Goal: Communication & Community: Answer question/provide support

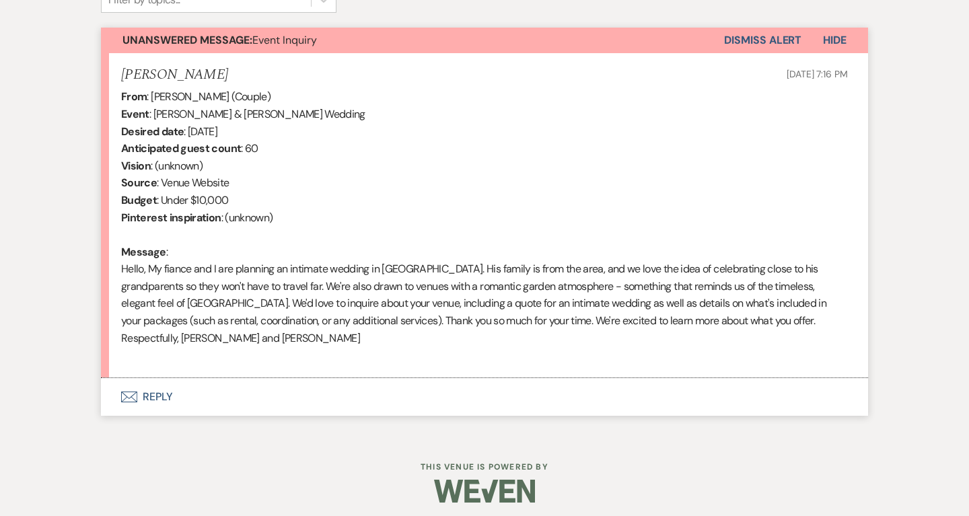
scroll to position [472, 0]
click at [166, 382] on button "Envelope Reply" at bounding box center [484, 398] width 767 height 38
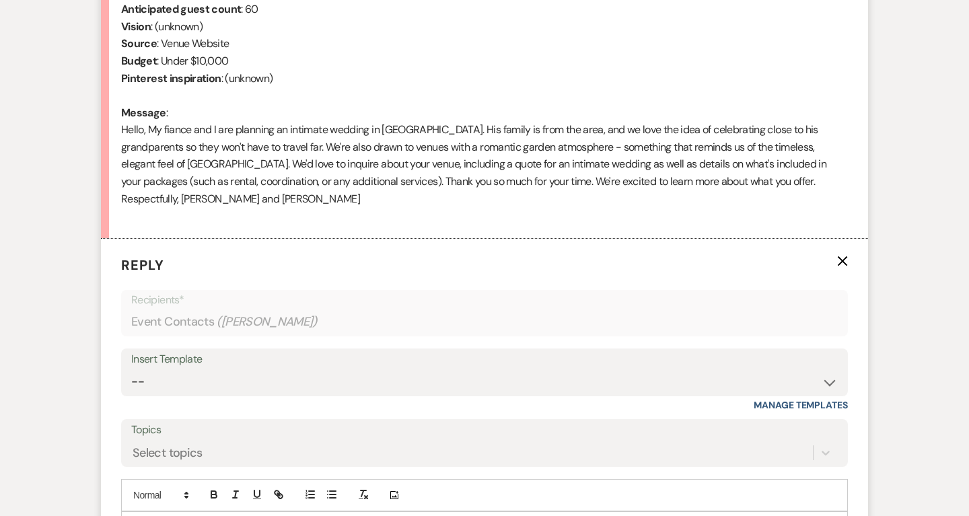
scroll to position [664, 0]
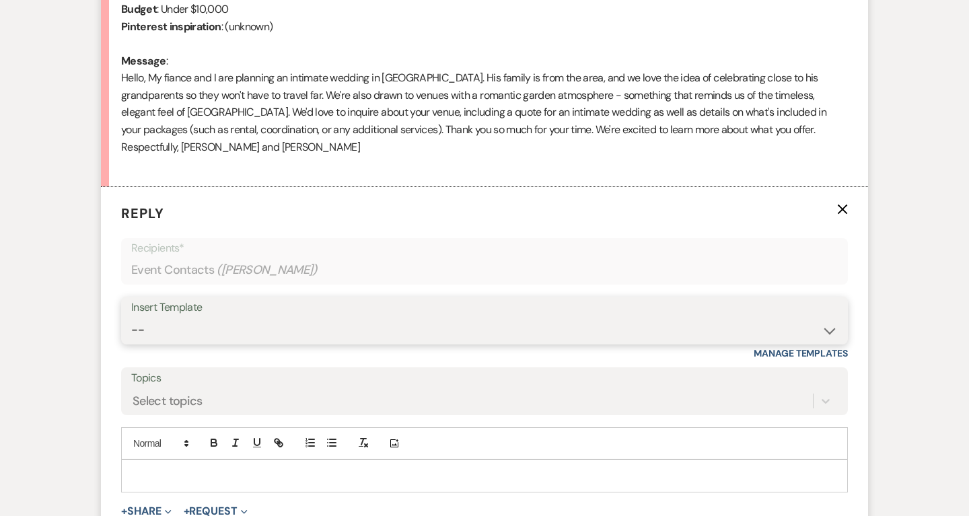
select select "5515"
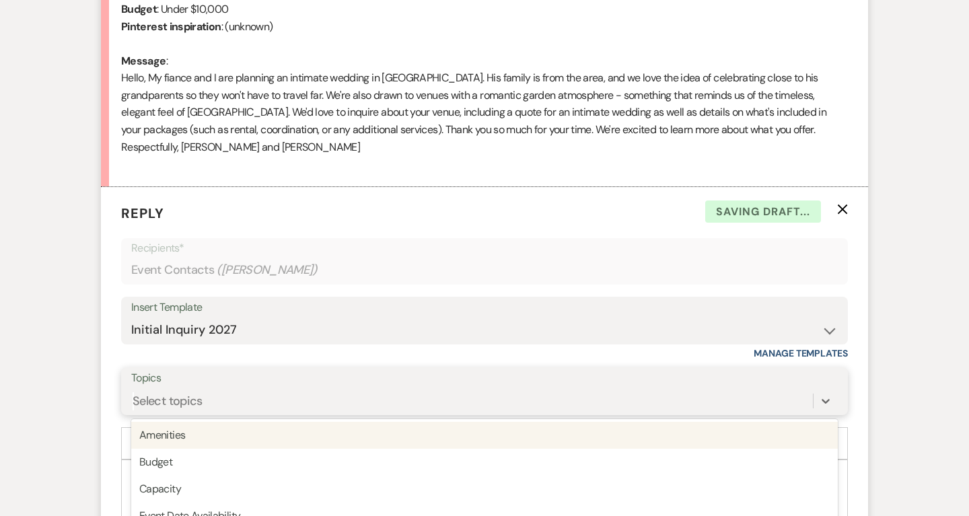
click at [180, 394] on div "option Amenities focused, 1 of 20. 20 results available. Use Up and Down to cho…" at bounding box center [484, 401] width 706 height 26
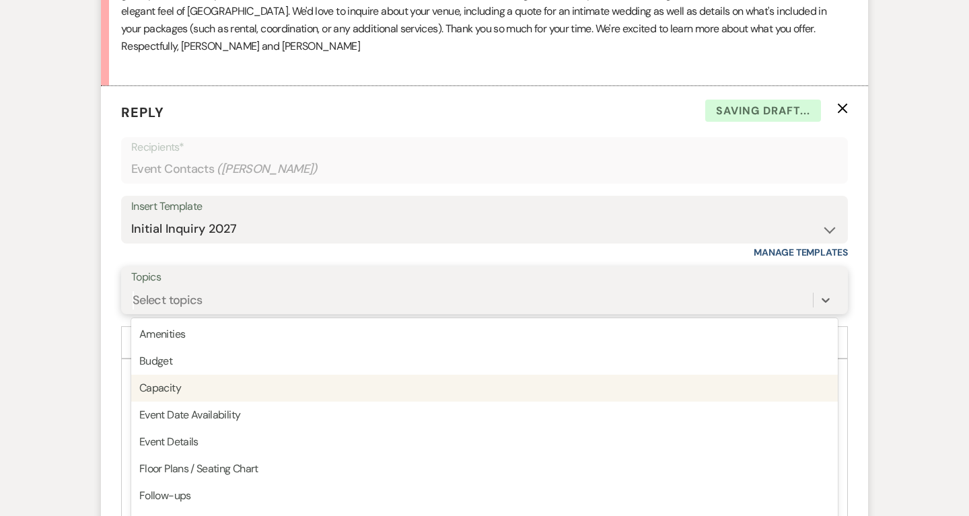
scroll to position [766, 0]
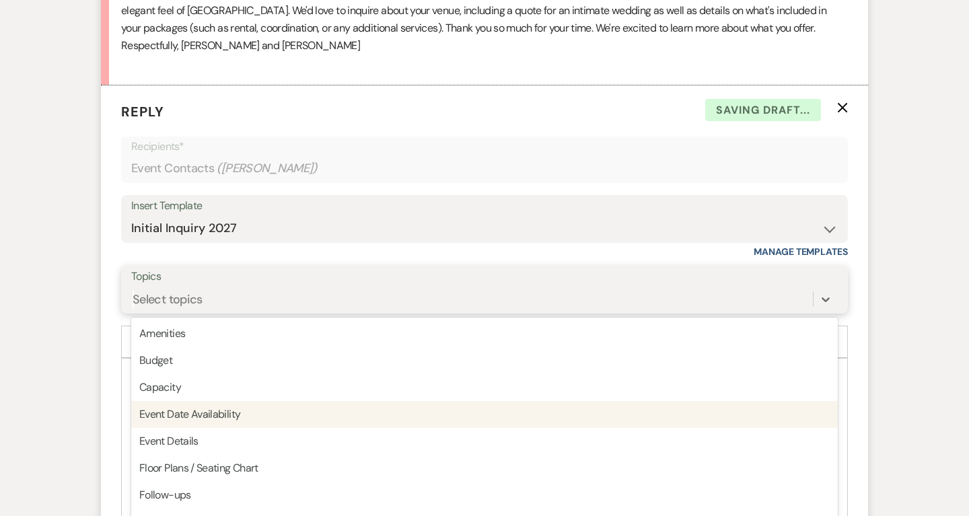
click at [184, 405] on div "Event Date Availability" at bounding box center [484, 414] width 706 height 27
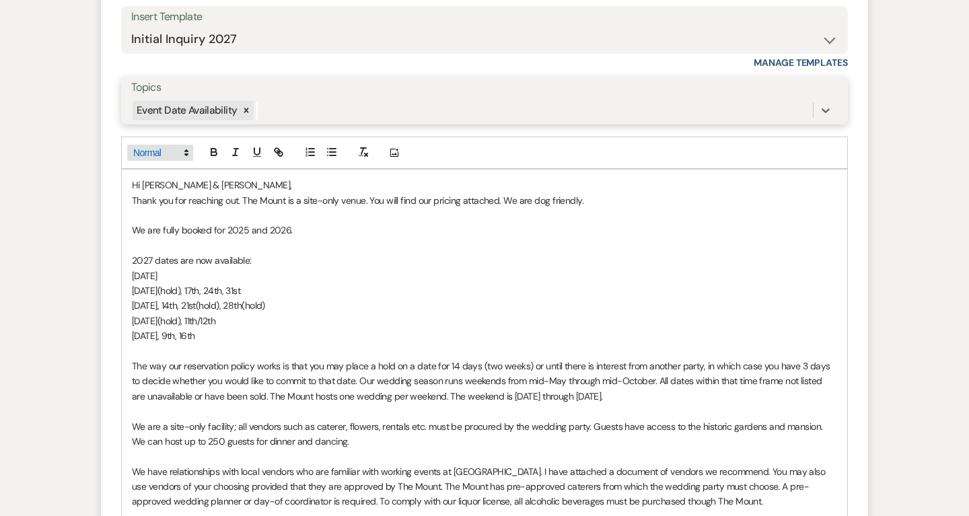
scroll to position [955, 0]
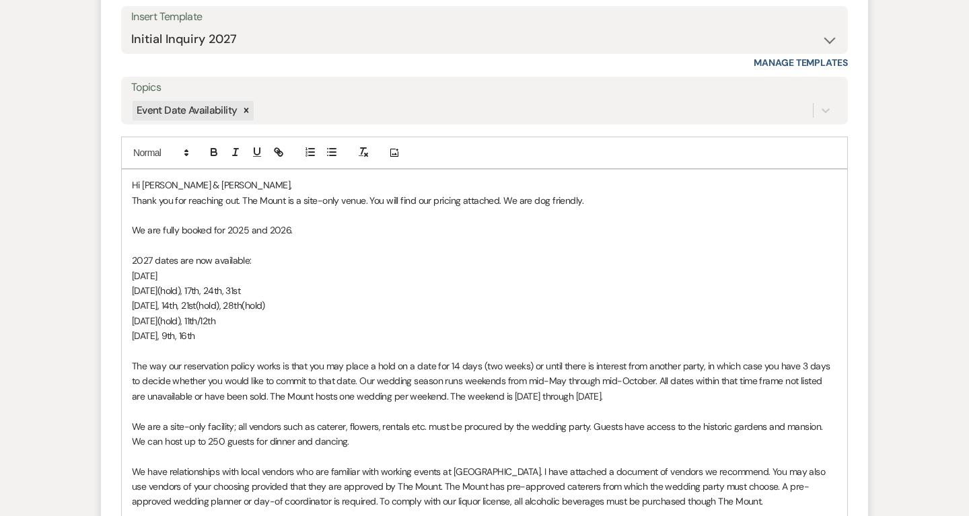
click at [192, 182] on span "Hi Tyler & Antalik," at bounding box center [212, 185] width 160 height 12
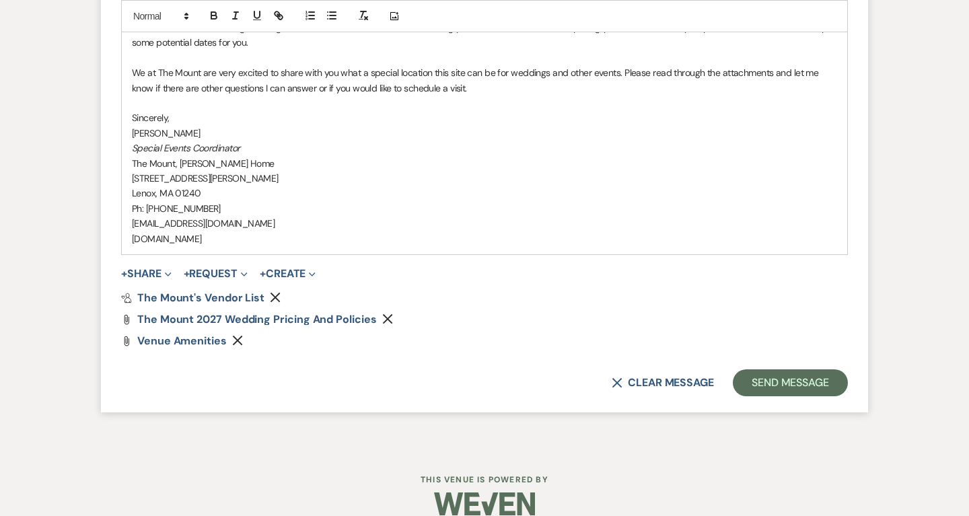
scroll to position [1488, 0]
click at [777, 370] on button "Send Message" at bounding box center [790, 383] width 115 height 27
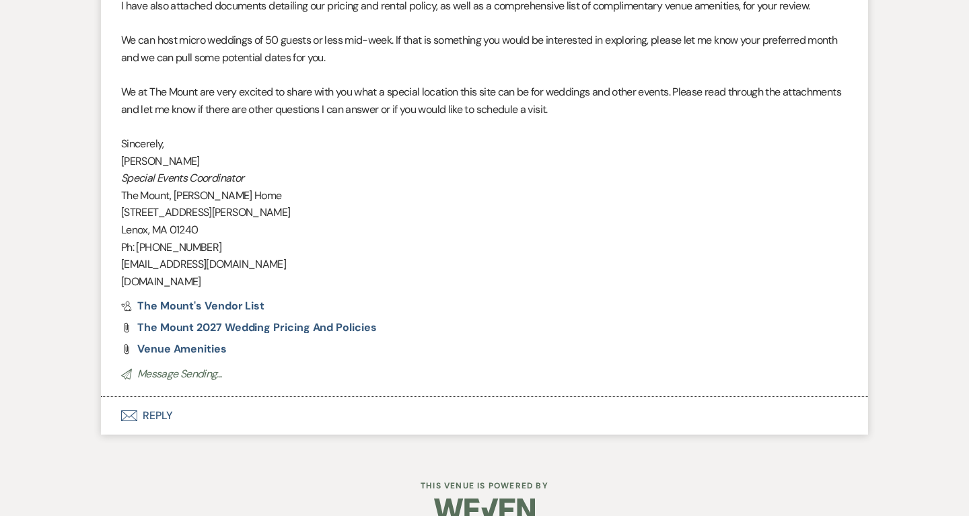
scroll to position [1322, 0]
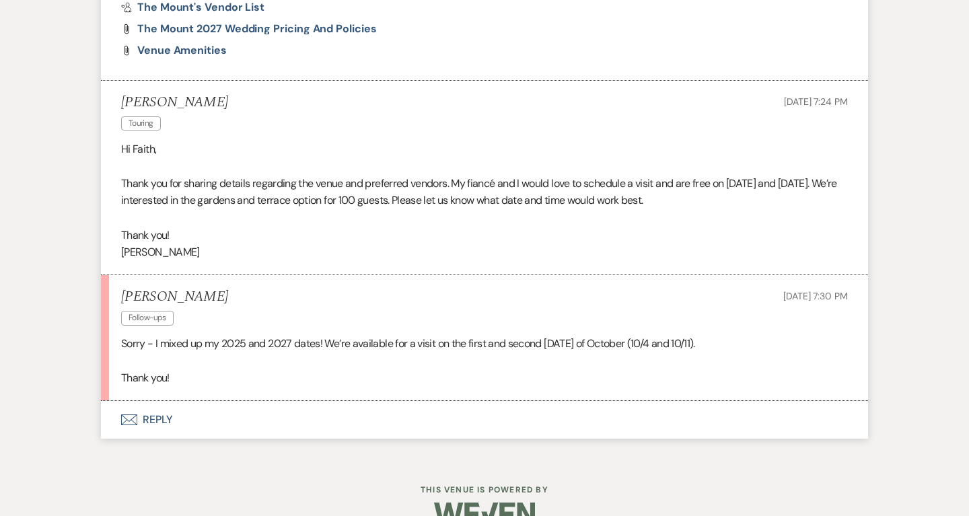
scroll to position [1571, 0]
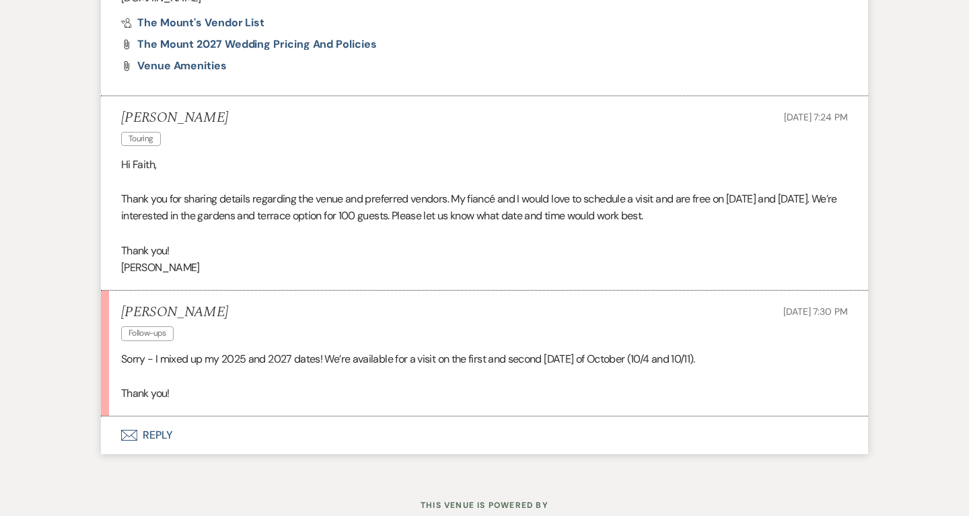
click at [161, 416] on button "Envelope Reply" at bounding box center [484, 435] width 767 height 38
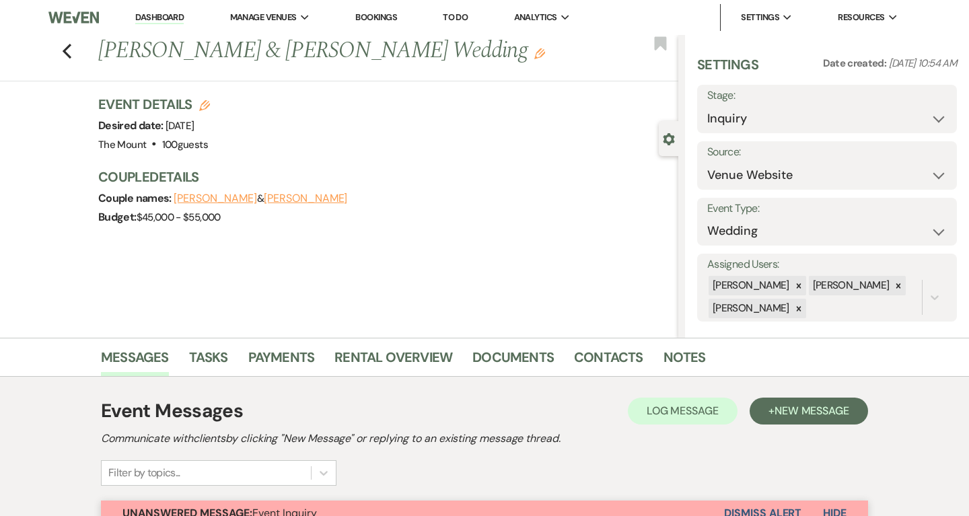
scroll to position [0, 0]
select select "2"
click at [941, 103] on button "Save" at bounding box center [930, 109] width 53 height 27
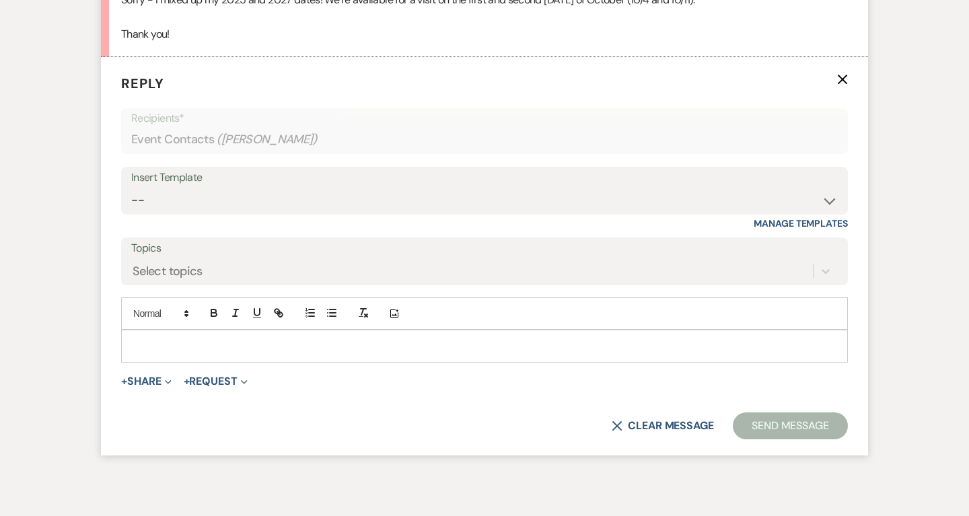
scroll to position [1939, 0]
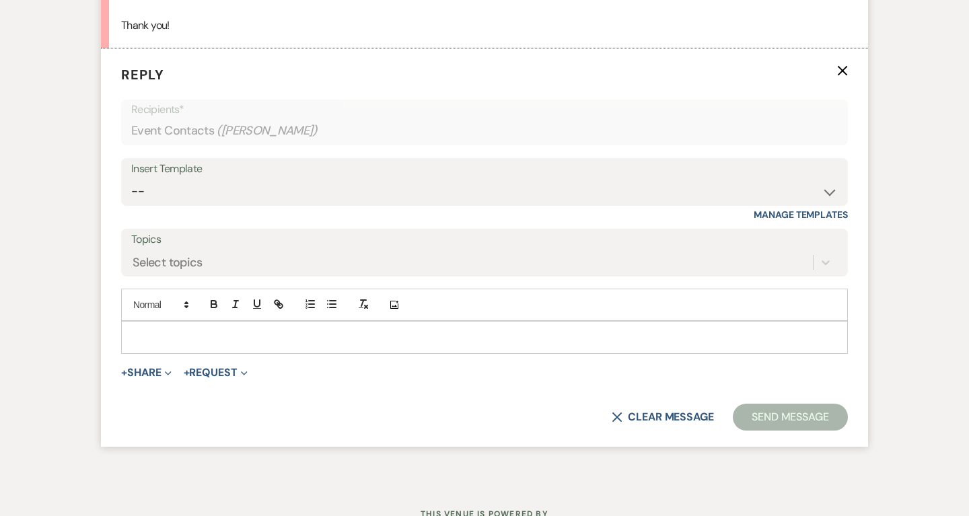
click at [520, 330] on p at bounding box center [484, 337] width 705 height 15
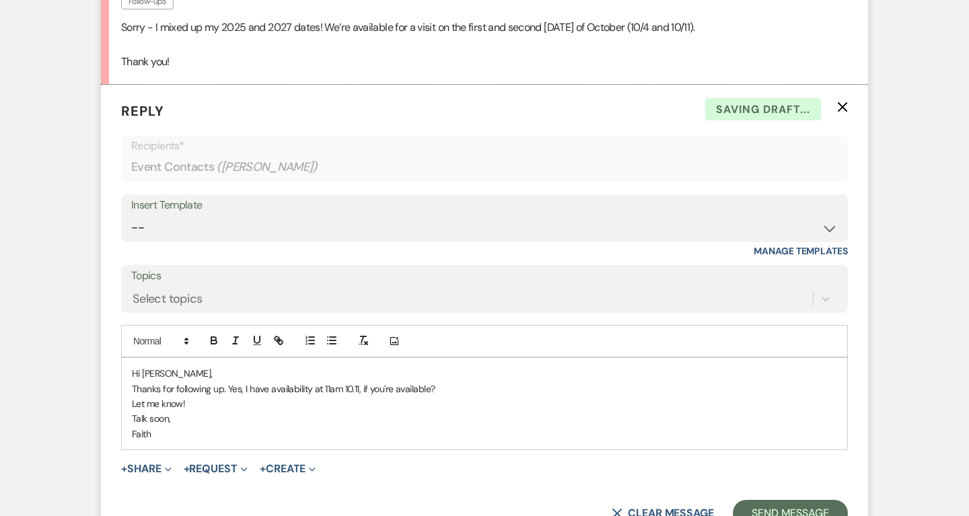
scroll to position [1909, 0]
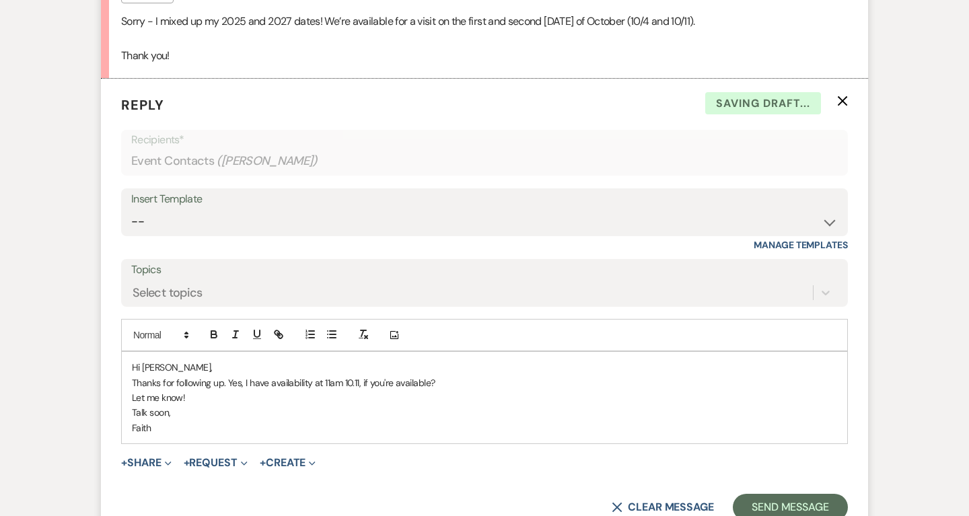
click at [131, 369] on div "Hi Brianna, Thanks for following up. Yes, I have availability at 11am 10.11, if…" at bounding box center [484, 397] width 725 height 91
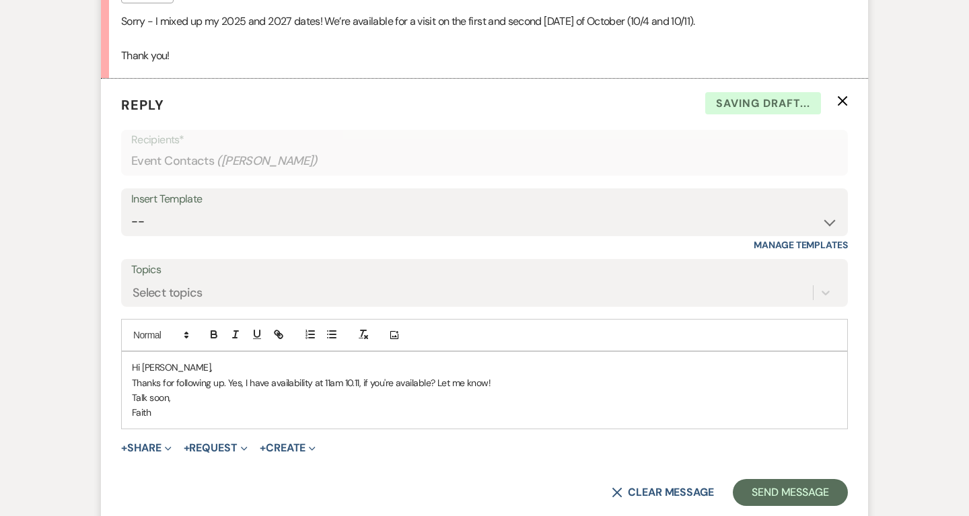
click at [519, 375] on p "Thanks for following up. Yes, I have availability at 11am 10.11, if you're avai…" at bounding box center [484, 382] width 705 height 15
click at [114, 427] on form "Reply X Saving draft... Recipients* Event Contacts ( Brianna Walters ) Insert T…" at bounding box center [484, 300] width 767 height 443
click at [139, 443] on button "+ Share Expand" at bounding box center [146, 448] width 50 height 11
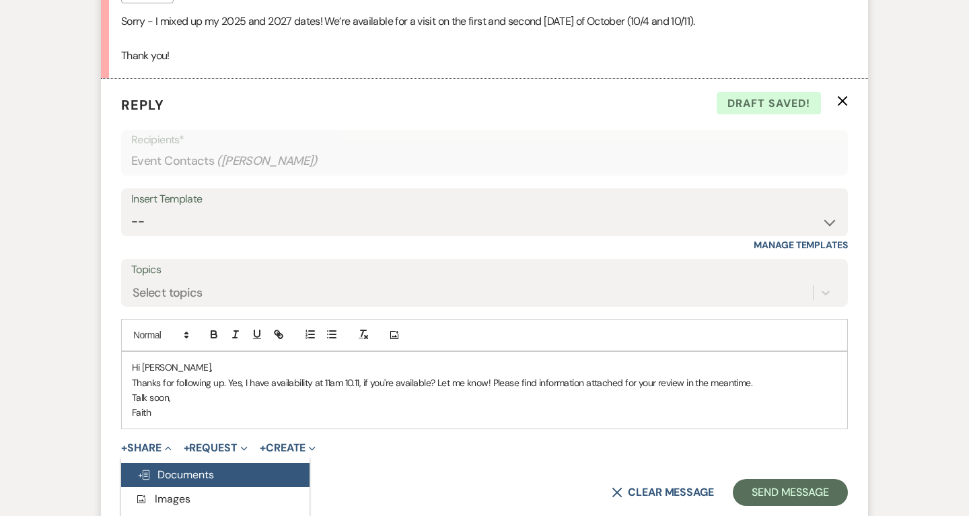
click at [149, 470] on icon "Doc Upload" at bounding box center [143, 475] width 13 height 11
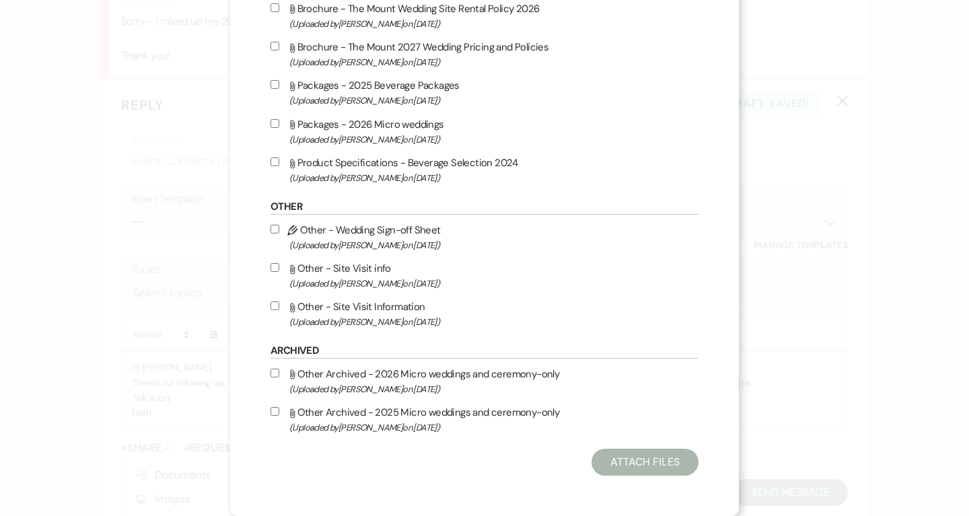
scroll to position [1274, 0]
click at [347, 305] on label "Attach File Other - Site Visit Information (Uploaded by Faith Linz on Mar 19th,…" at bounding box center [484, 314] width 428 height 32
click at [279, 305] on input "Attach File Other - Site Visit Information (Uploaded by Faith Linz on Mar 19th,…" at bounding box center [274, 305] width 9 height 9
checkbox input "true"
click at [614, 459] on button "Attach Files" at bounding box center [644, 462] width 107 height 27
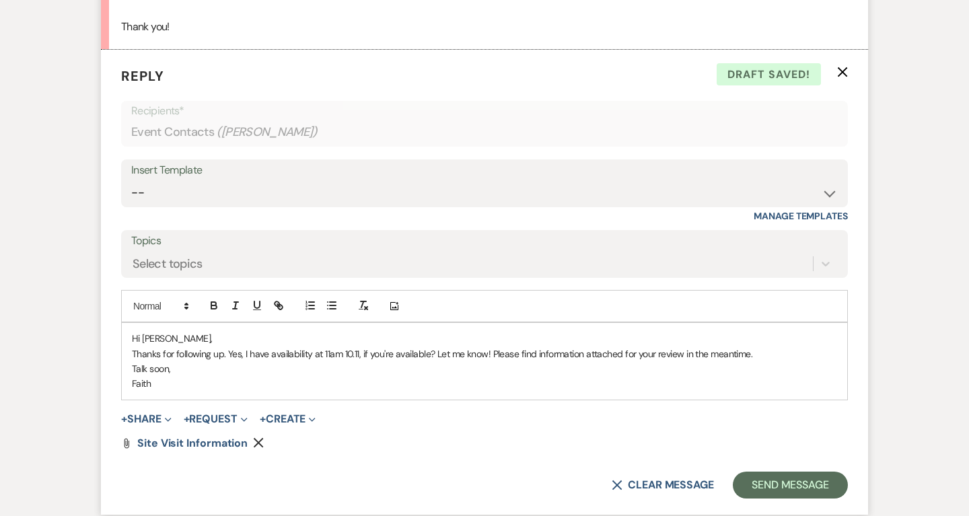
scroll to position [1938, 0]
click at [770, 471] on button "Send Message" at bounding box center [790, 484] width 115 height 27
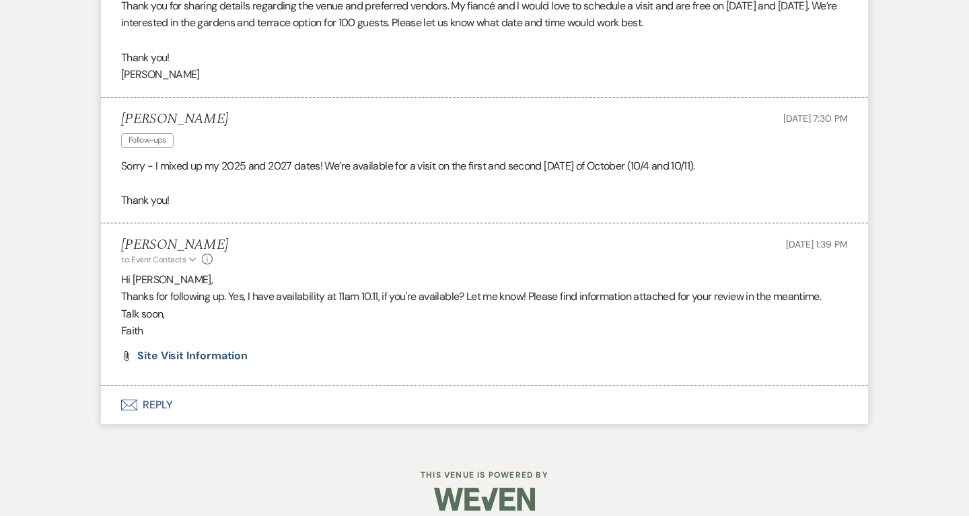
scroll to position [1747, 0]
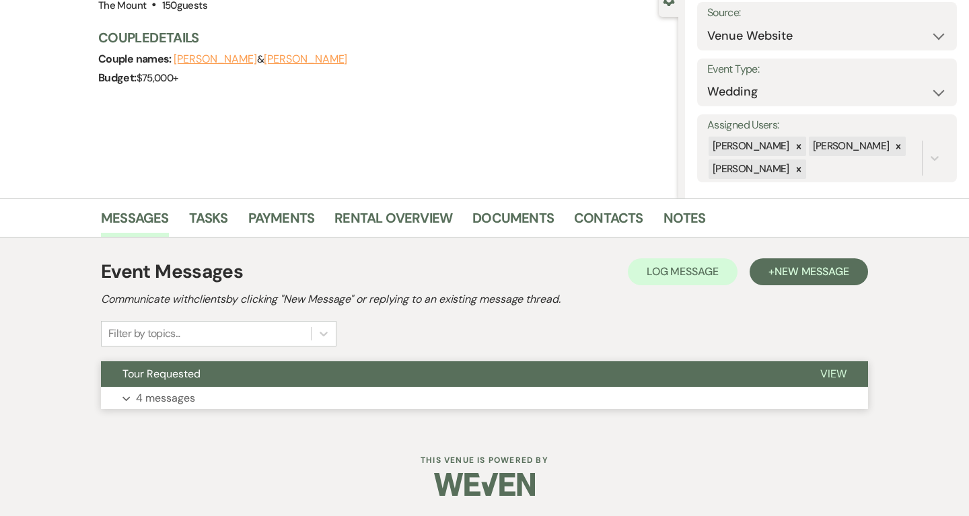
scroll to position [139, 0]
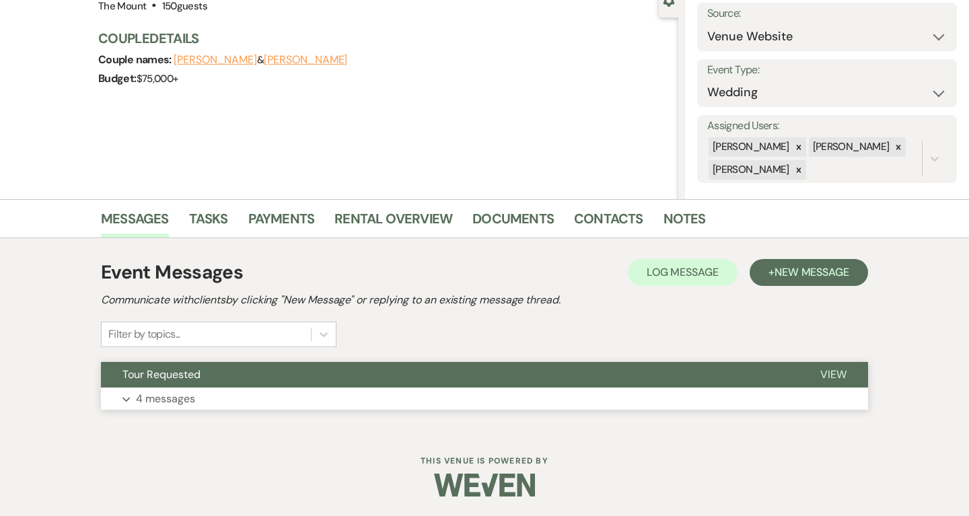
click at [198, 403] on button "Expand 4 messages" at bounding box center [484, 399] width 767 height 23
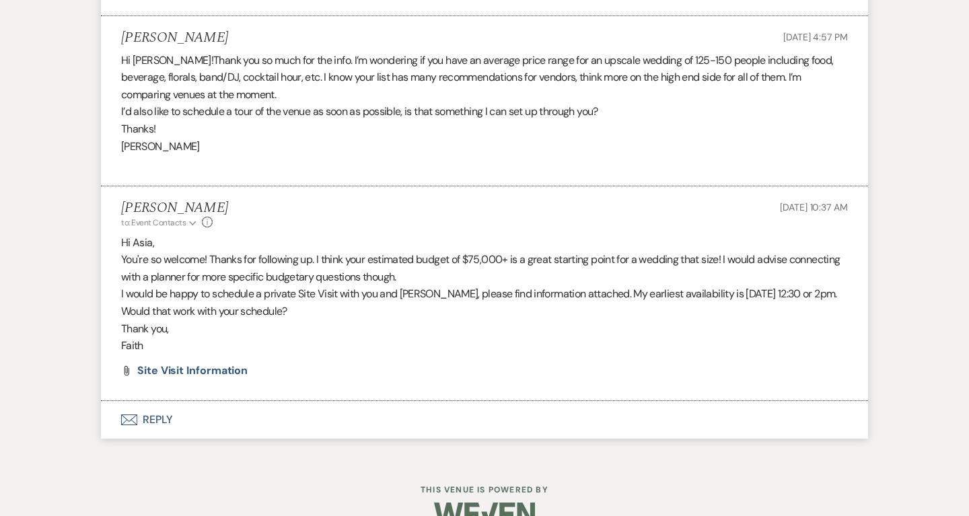
scroll to position [1633, 0]
click at [163, 402] on button "Envelope Reply" at bounding box center [484, 421] width 767 height 38
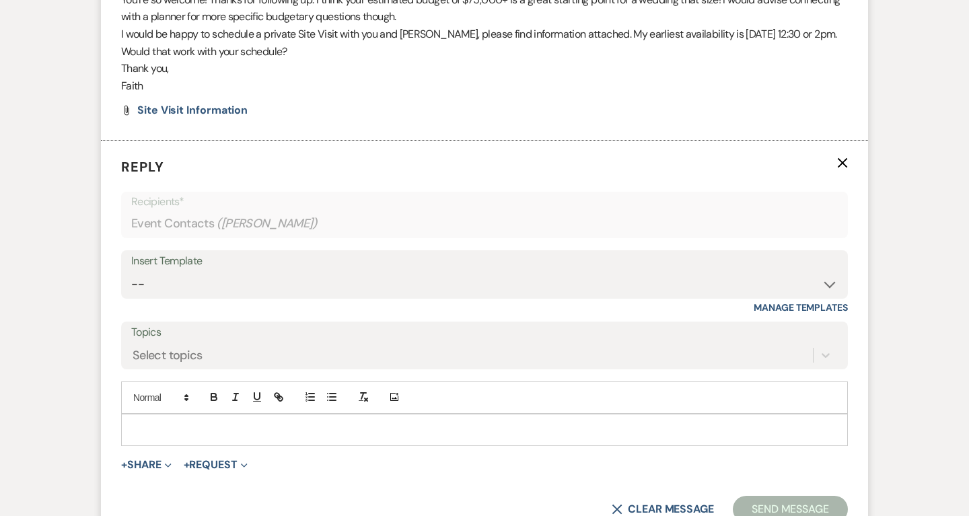
scroll to position [1895, 0]
click at [235, 413] on div at bounding box center [484, 428] width 725 height 31
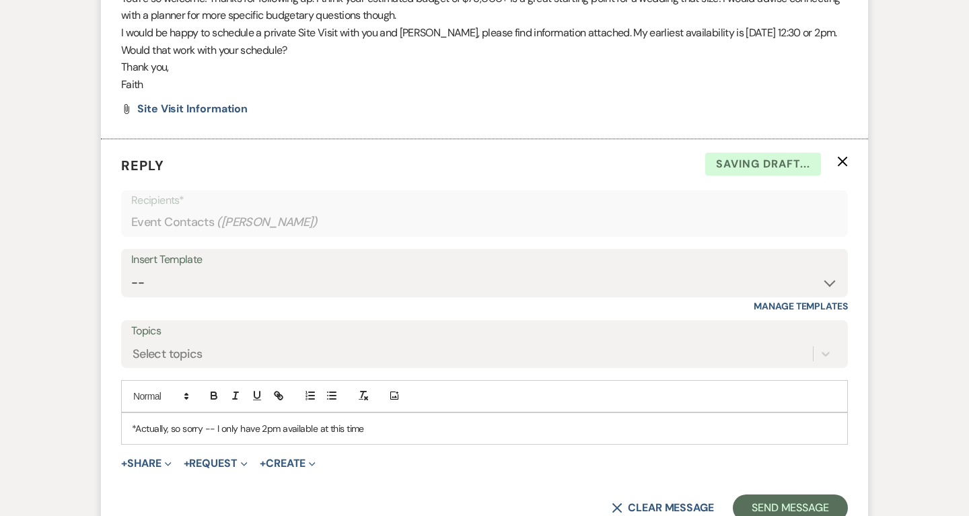
drag, startPoint x: 235, startPoint y: 406, endPoint x: 280, endPoint y: 400, distance: 44.8
click at [280, 421] on p "*Actually, so sorry -- I only have 2pm available at this time" at bounding box center [484, 428] width 705 height 15
click at [466, 413] on div "*Actually, so sorry -- I only have 2pm 10.11 available at this time" at bounding box center [484, 428] width 725 height 31
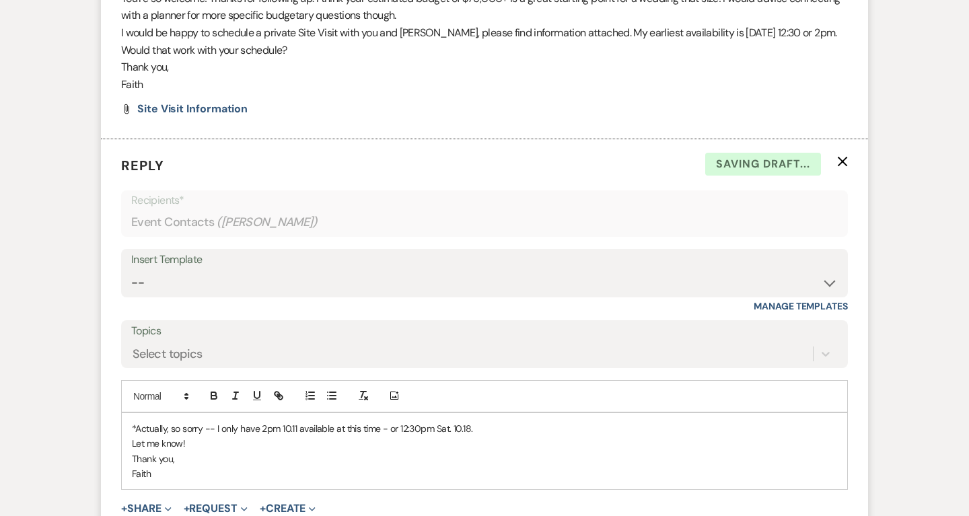
click at [220, 421] on p "*Actually, so sorry -- I only have 2pm 10.11 available at this time - or 12:30p…" at bounding box center [484, 428] width 705 height 15
click at [222, 421] on p "*Actually, so sorry -- I only have 2pm 10.11 available at this time - or 12:30p…" at bounding box center [484, 428] width 705 height 15
click at [259, 421] on p "*Actually, so sorry -- I now have 2pm 10.11 available at this time - or 12:30pm…" at bounding box center [484, 428] width 705 height 15
click at [591, 436] on p "Let me know!" at bounding box center [484, 443] width 705 height 15
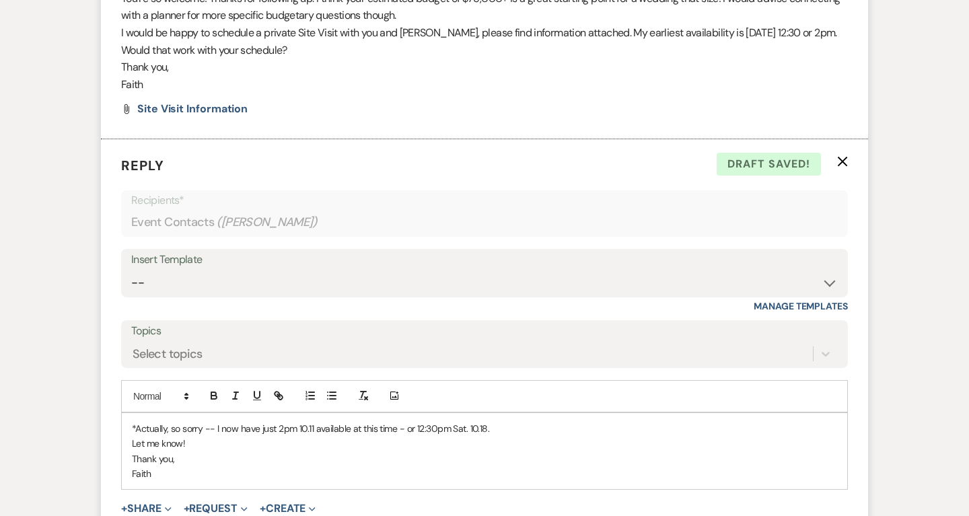
click at [231, 421] on p "*Actually, so sorry -- I now have just 2pm 10.11 available at this time - or 12…" at bounding box center [484, 428] width 705 height 15
click at [521, 436] on p "Let me know!" at bounding box center [484, 443] width 705 height 15
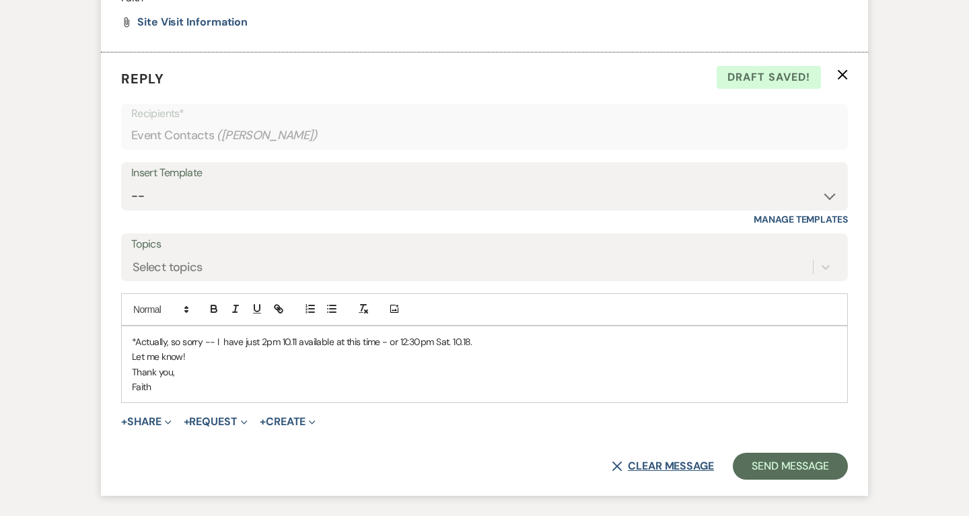
scroll to position [1985, 0]
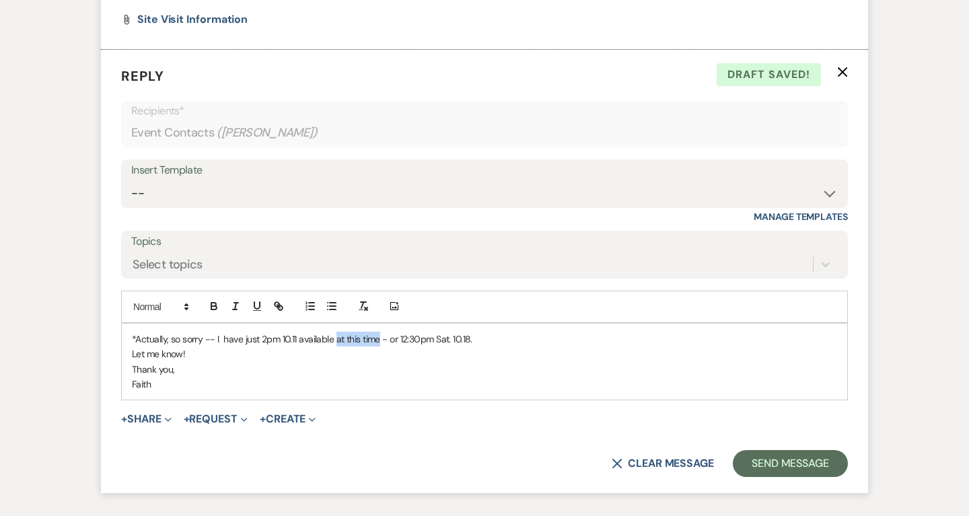
drag, startPoint x: 335, startPoint y: 305, endPoint x: 379, endPoint y: 303, distance: 44.4
click at [379, 332] on p "*Actually, so sorry -- I have just 2pm 10.11 available at this time - or 12:30p…" at bounding box center [484, 339] width 705 height 15
click at [243, 332] on p "*Actually, so sorry -- I have just 2pm 10.11 available -could also do 12:30pm S…" at bounding box center [484, 339] width 705 height 15
click at [350, 332] on p "*Actually, so sorry -- I have have just 2pm 10.11 available -could also do 12:3…" at bounding box center [484, 339] width 705 height 15
click at [607, 332] on p "*Actually, so sorry -- I have have just 2pm 10.11 available now -could also do …" at bounding box center [484, 339] width 705 height 15
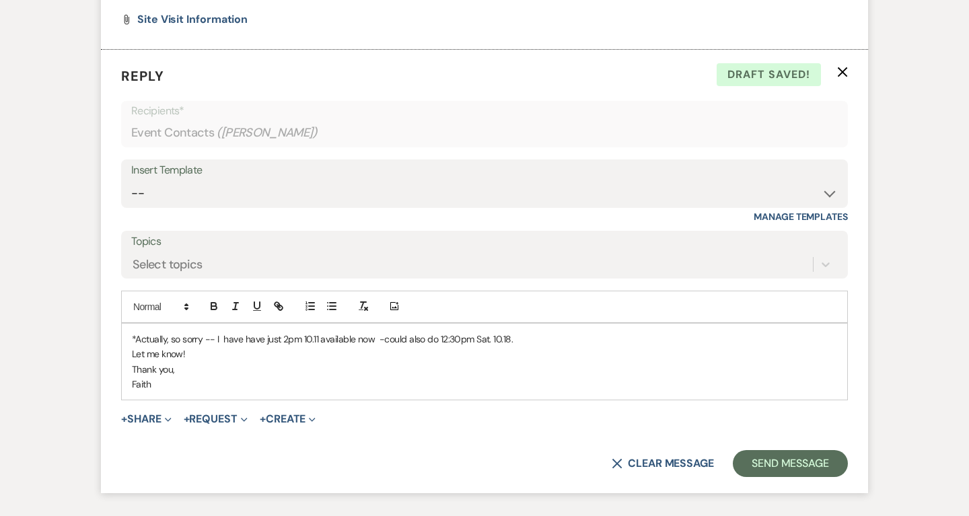
click at [382, 332] on p "*Actually, so sorry -- I have have just 2pm 10.11 available now -could also do …" at bounding box center [484, 339] width 705 height 15
click at [783, 450] on button "Send Message" at bounding box center [790, 463] width 115 height 27
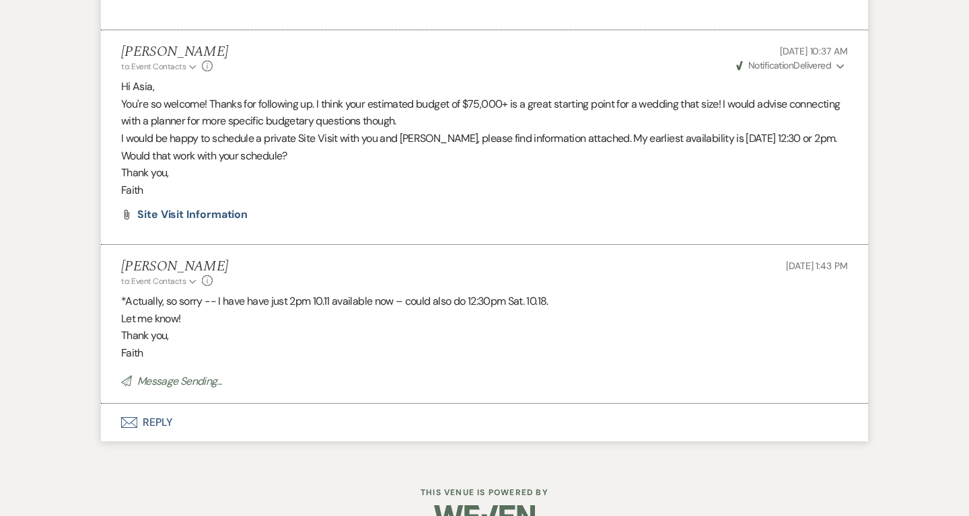
scroll to position [1762, 0]
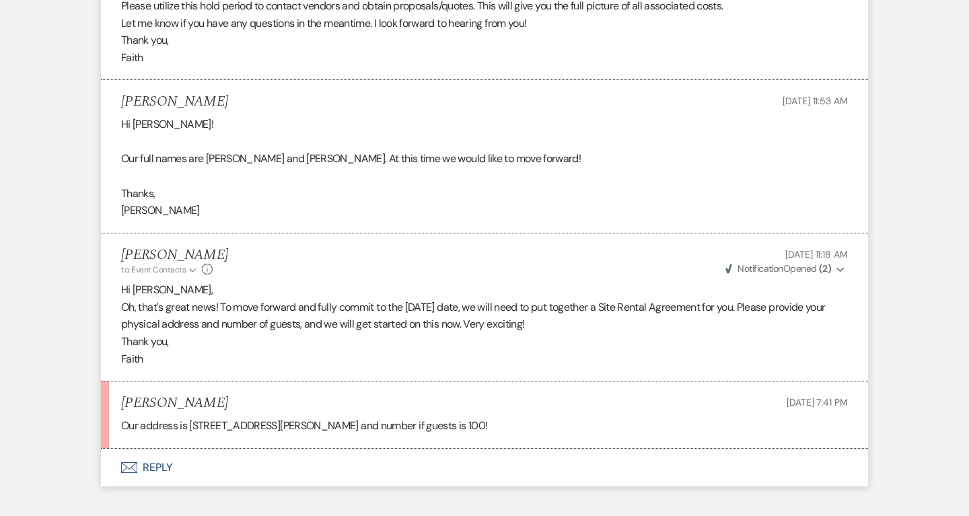
click at [149, 449] on button "Envelope Reply" at bounding box center [484, 468] width 767 height 38
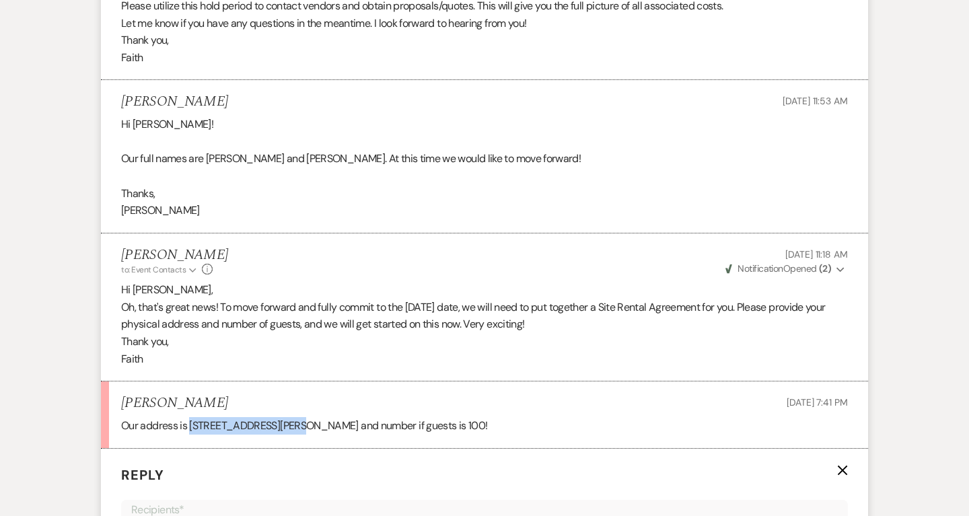
drag, startPoint x: 192, startPoint y: 349, endPoint x: 293, endPoint y: 356, distance: 101.1
click at [293, 417] on p "Our address is 65A Trowbridge Street, Belmont, MA 02478 and number if guests is…" at bounding box center [484, 425] width 727 height 17
copy p "65A Trowbridge Street"
drag, startPoint x: 295, startPoint y: 353, endPoint x: 353, endPoint y: 354, distance: 57.2
click at [353, 417] on p "Our address is 65A Trowbridge Street, Belmont, MA 02478 and number if guests is…" at bounding box center [484, 425] width 727 height 17
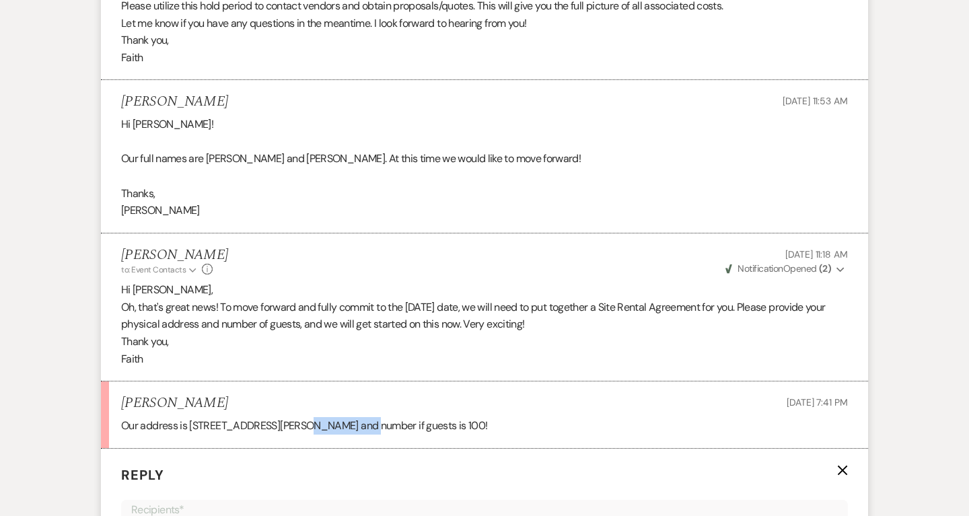
copy p "Belmont, MA"
drag, startPoint x: 359, startPoint y: 351, endPoint x: 385, endPoint y: 353, distance: 27.0
click at [385, 417] on p "Our address is 65A Trowbridge Street, Belmont, MA 02478 and number if guests is…" at bounding box center [484, 425] width 727 height 17
copy p "02478"
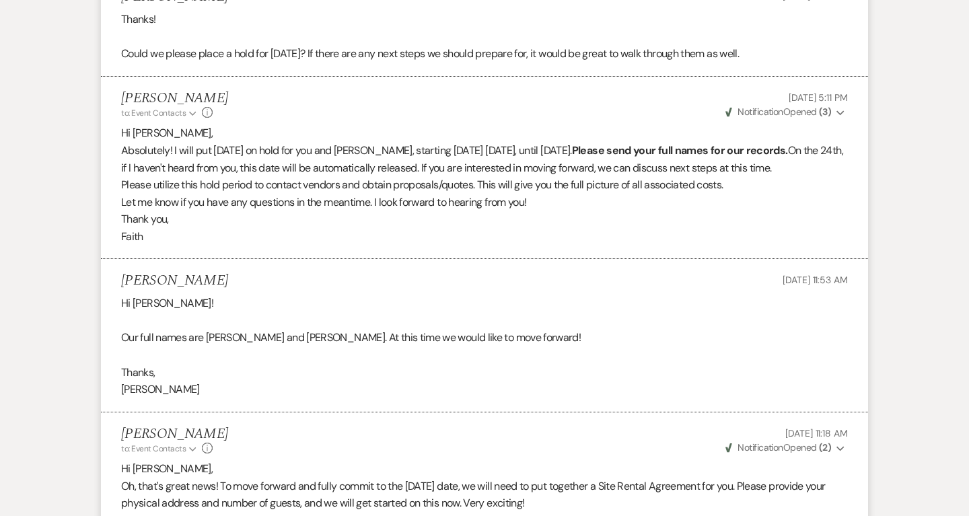
scroll to position [4043, 0]
drag, startPoint x: 208, startPoint y: 266, endPoint x: 279, endPoint y: 270, distance: 71.4
click at [279, 329] on p "Our full names are Angela DeJesus and Jacob Robson. At this time we would like …" at bounding box center [484, 337] width 727 height 17
copy p "Angela DeJesus"
drag, startPoint x: 303, startPoint y: 267, endPoint x: 365, endPoint y: 269, distance: 61.9
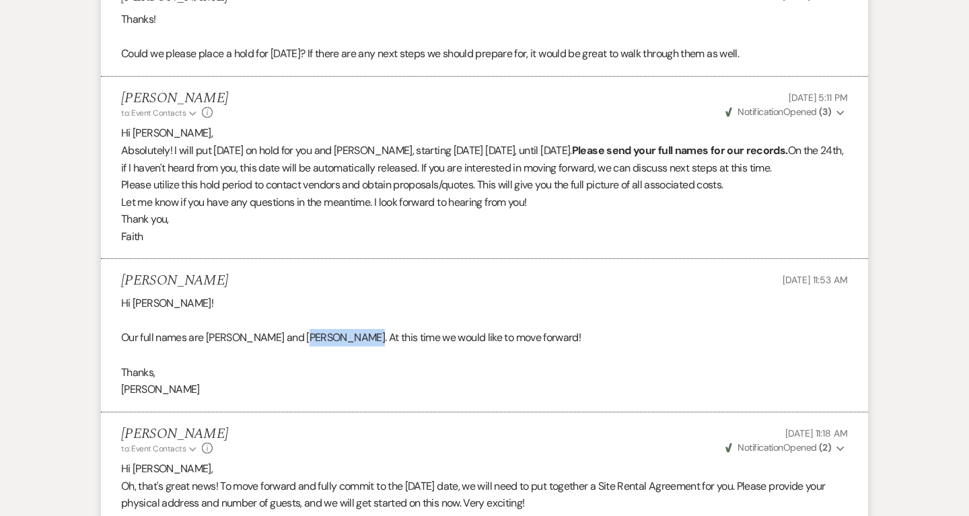
click at [365, 329] on p "Our full names are Angela DeJesus and Jacob Robson. At this time we would like …" at bounding box center [484, 337] width 727 height 17
copy p "Jacob Robson"
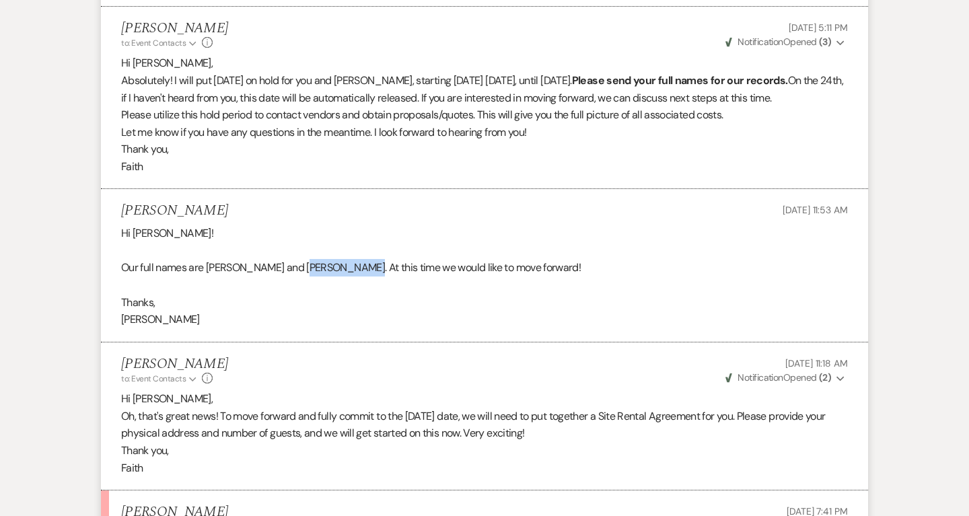
scroll to position [4115, 0]
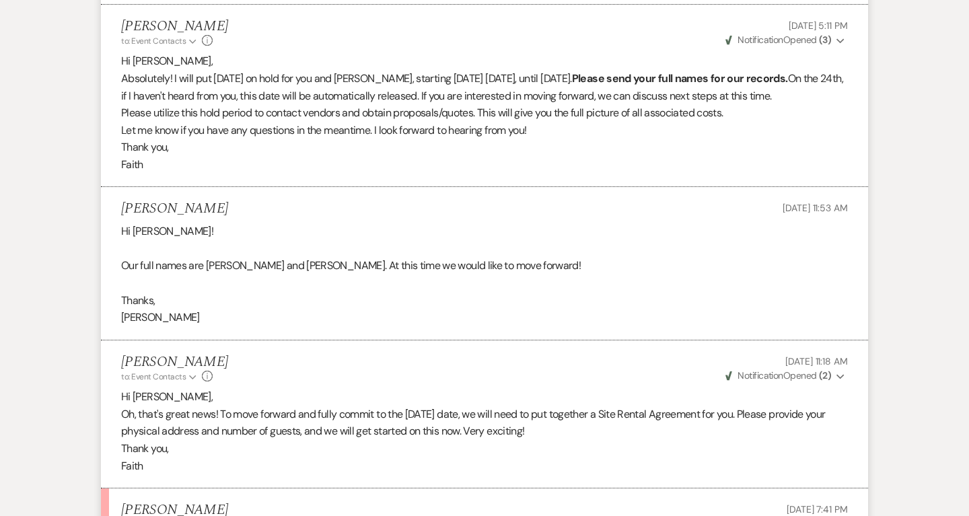
click at [330, 257] on p "Our full names are Angela DeJesus and Jacob Robson. At this time we would like …" at bounding box center [484, 265] width 727 height 17
drag, startPoint x: 303, startPoint y: 195, endPoint x: 365, endPoint y: 196, distance: 62.6
click at [365, 257] on p "Our full names are Angela DeJesus and Jacob Robson. At this time we would like …" at bounding box center [484, 265] width 727 height 17
copy p "Jacob Robson"
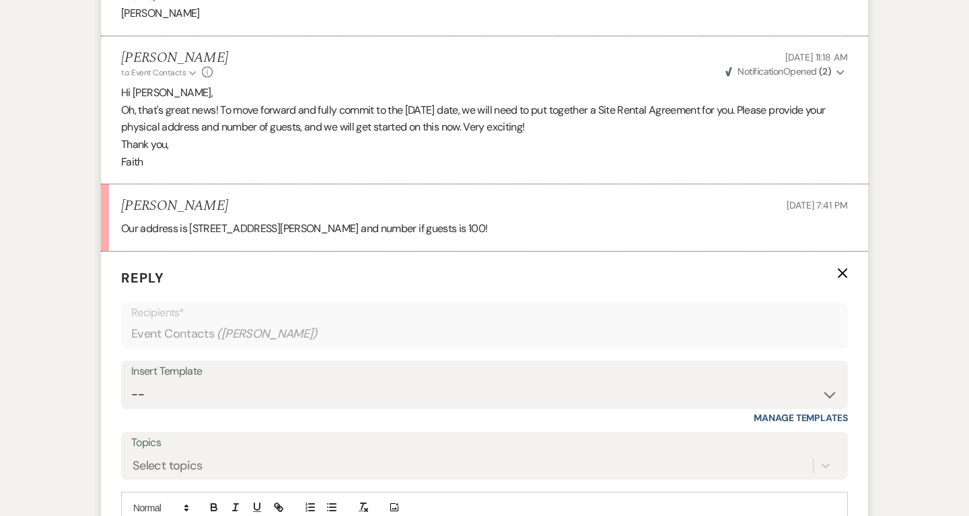
scroll to position [4526, 0]
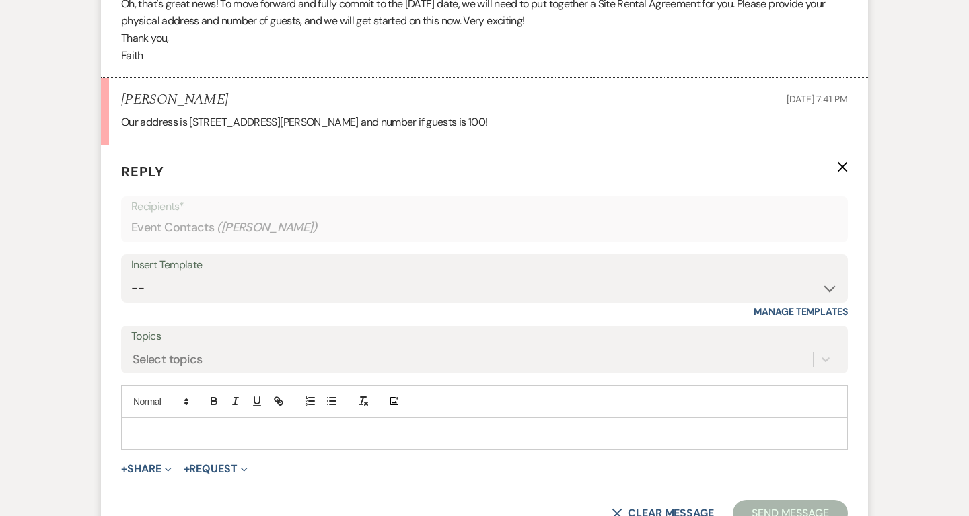
click at [398, 427] on p at bounding box center [484, 434] width 705 height 15
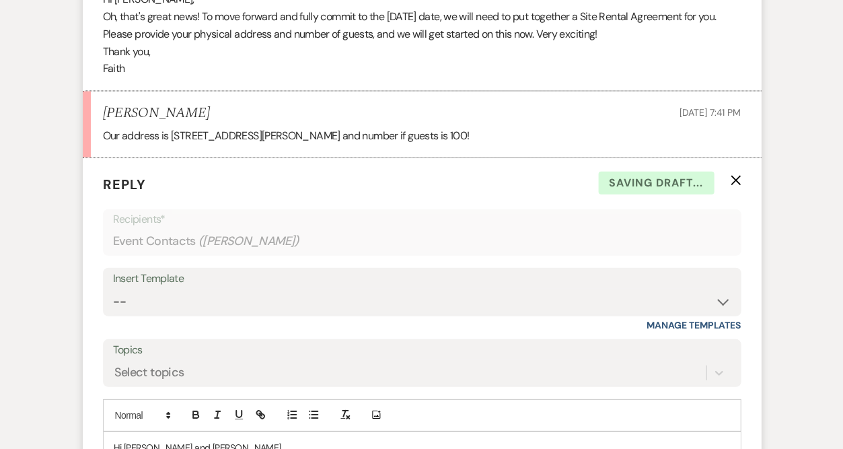
scroll to position [4647, 0]
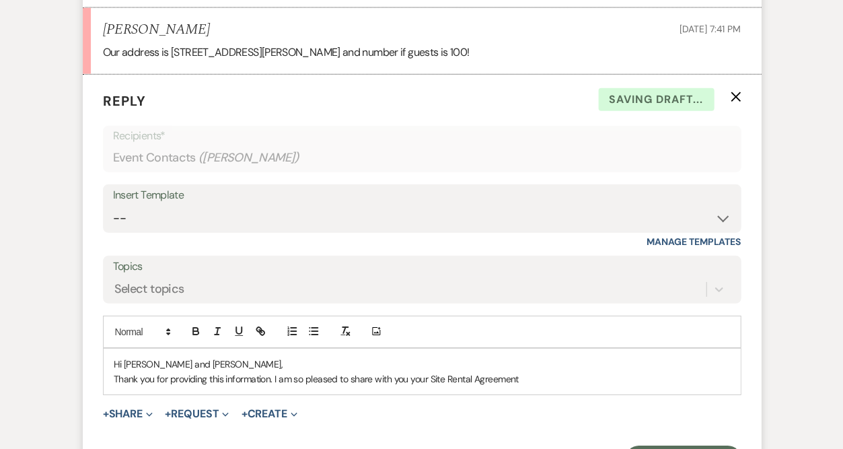
click at [414, 371] on p "Thank you for providing this information. I am so pleased to share with you you…" at bounding box center [422, 378] width 616 height 15
click at [614, 371] on p "Thank you for providing this information. I am so pleased to share with you our…" at bounding box center [422, 378] width 616 height 15
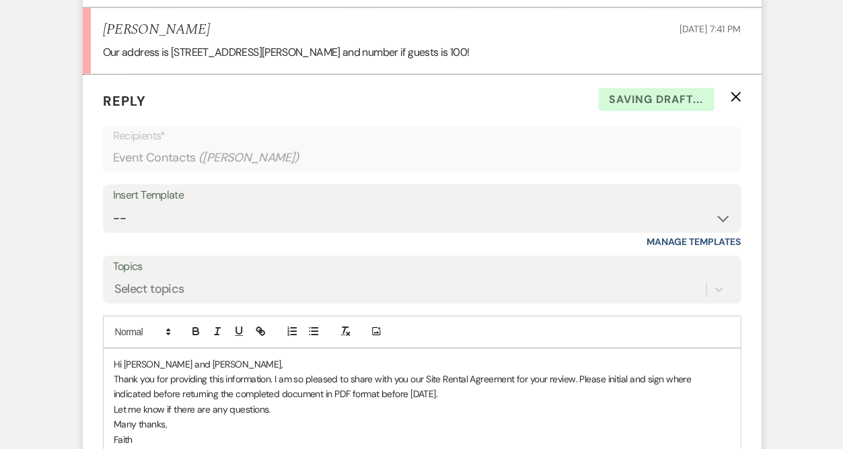
click at [427, 416] on p "Many thanks," at bounding box center [422, 423] width 616 height 15
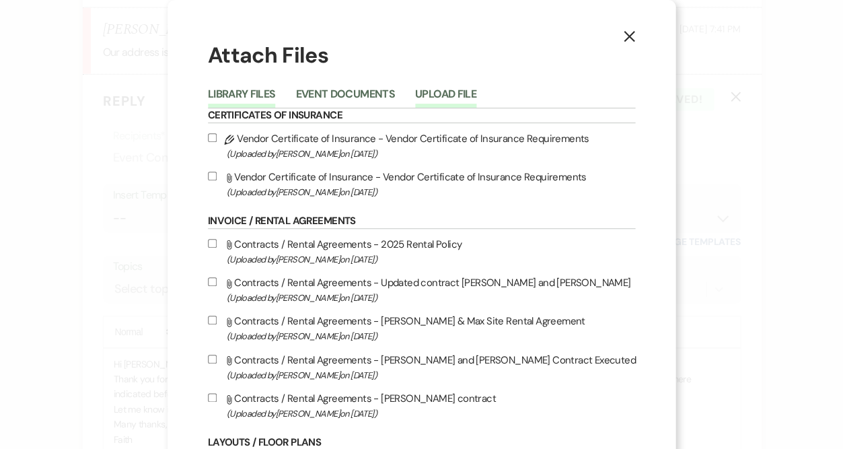
click at [473, 89] on button "Upload File" at bounding box center [445, 98] width 61 height 19
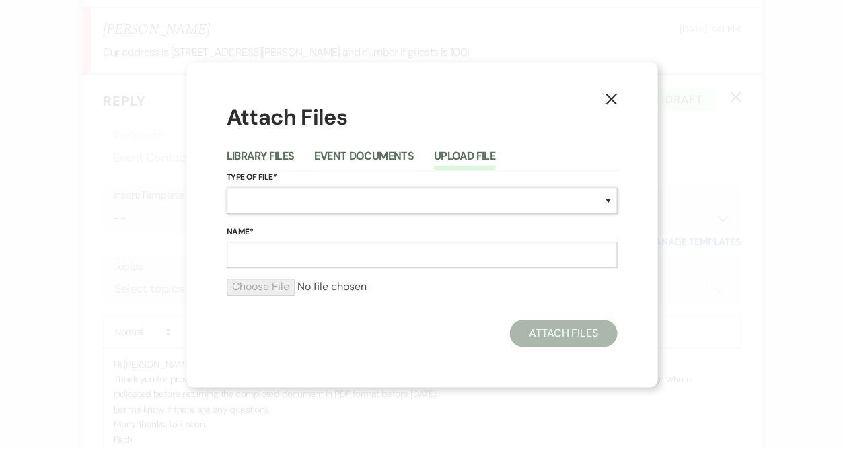
select select "10"
click at [317, 249] on input "Name*" at bounding box center [422, 255] width 390 height 26
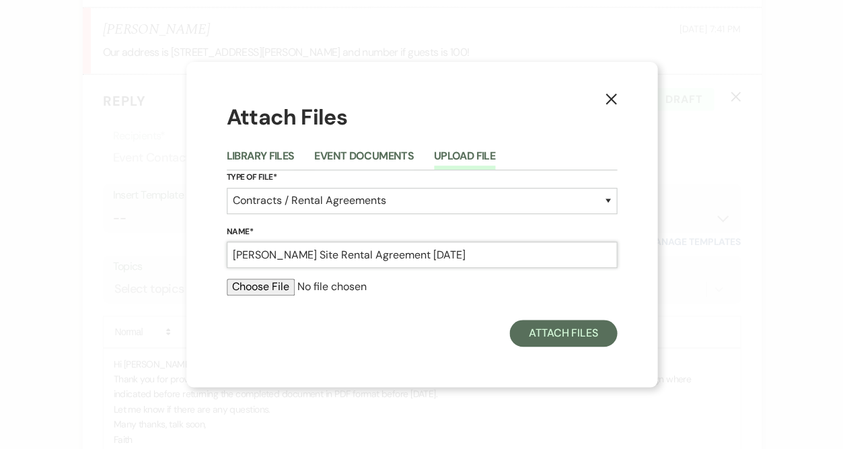
type input "DeJesus-Robson Site Rental Agreement 5.29.27"
click at [266, 292] on input "file" at bounding box center [422, 287] width 390 height 16
type input "C:\fakepath\Dejesus-Robson 05.29.27.pdf"
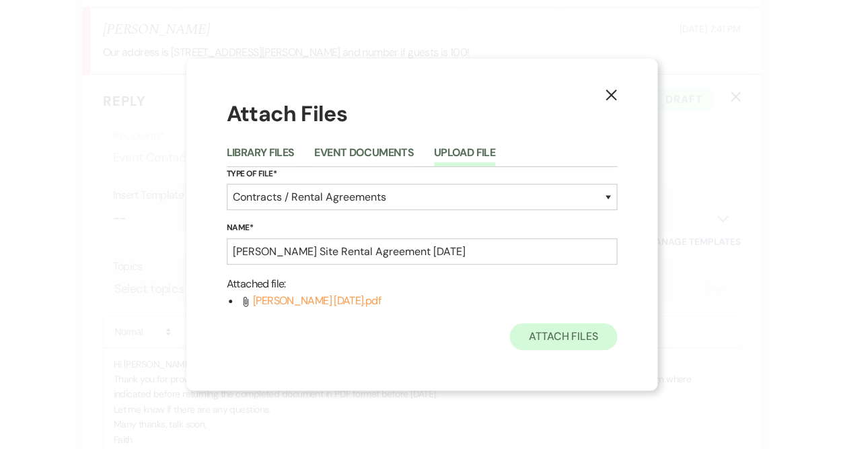
click at [560, 338] on button "Attach Files" at bounding box center [562, 336] width 107 height 27
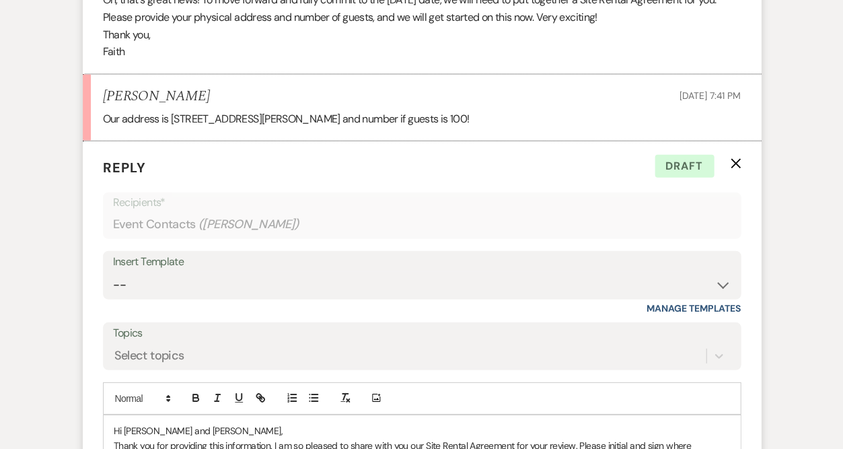
scroll to position [4706, 0]
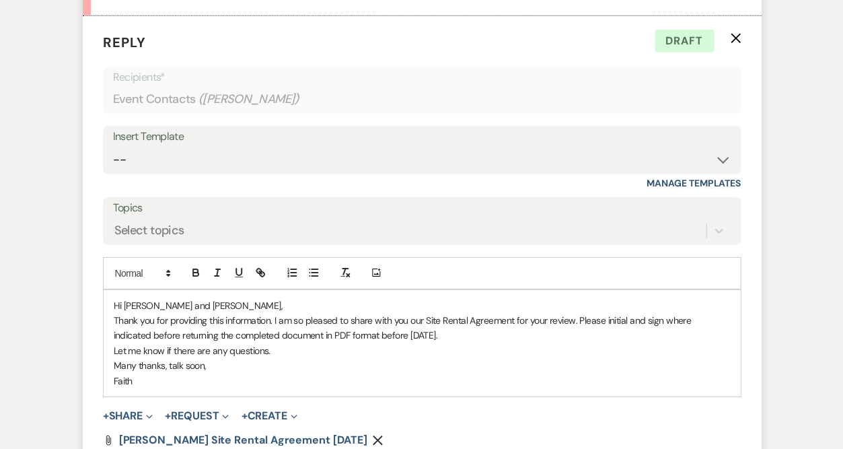
click at [614, 313] on p "Thank you for providing this information. I am so pleased to share with you our…" at bounding box center [422, 328] width 616 height 30
click at [196, 272] on icon "button" at bounding box center [195, 273] width 5 height 3
click at [439, 313] on p "Thank you for providing this information. I am so pleased to share with you our…" at bounding box center [422, 328] width 616 height 30
click at [416, 313] on p "Thank you for providing this information. I am so pleased to share with you our…" at bounding box center [422, 328] width 616 height 30
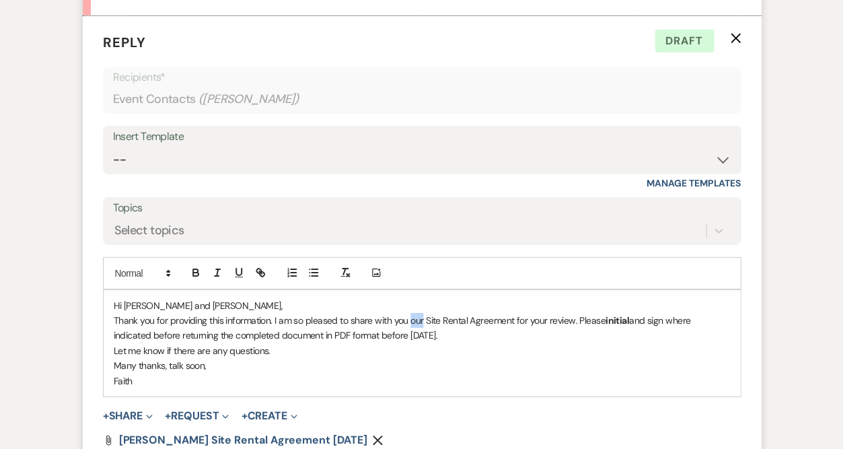
click at [416, 313] on p "Thank you for providing this information. I am so pleased to share with you our…" at bounding box center [422, 328] width 616 height 30
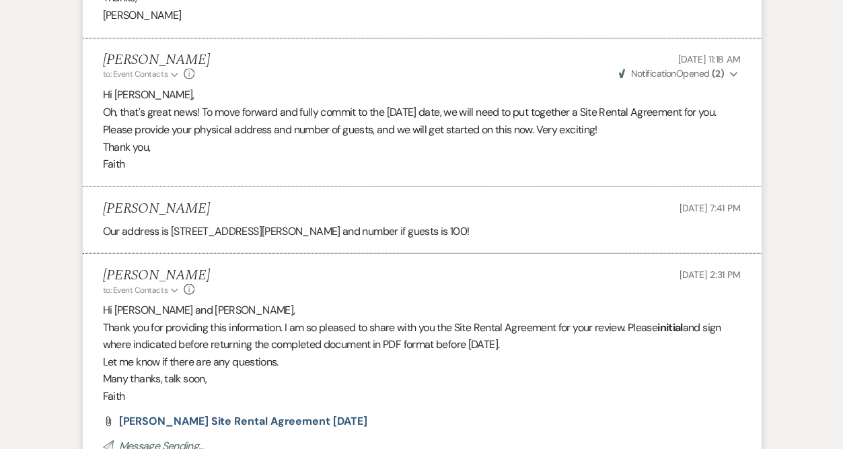
scroll to position [4453, 0]
